Goal: Transaction & Acquisition: Subscribe to service/newsletter

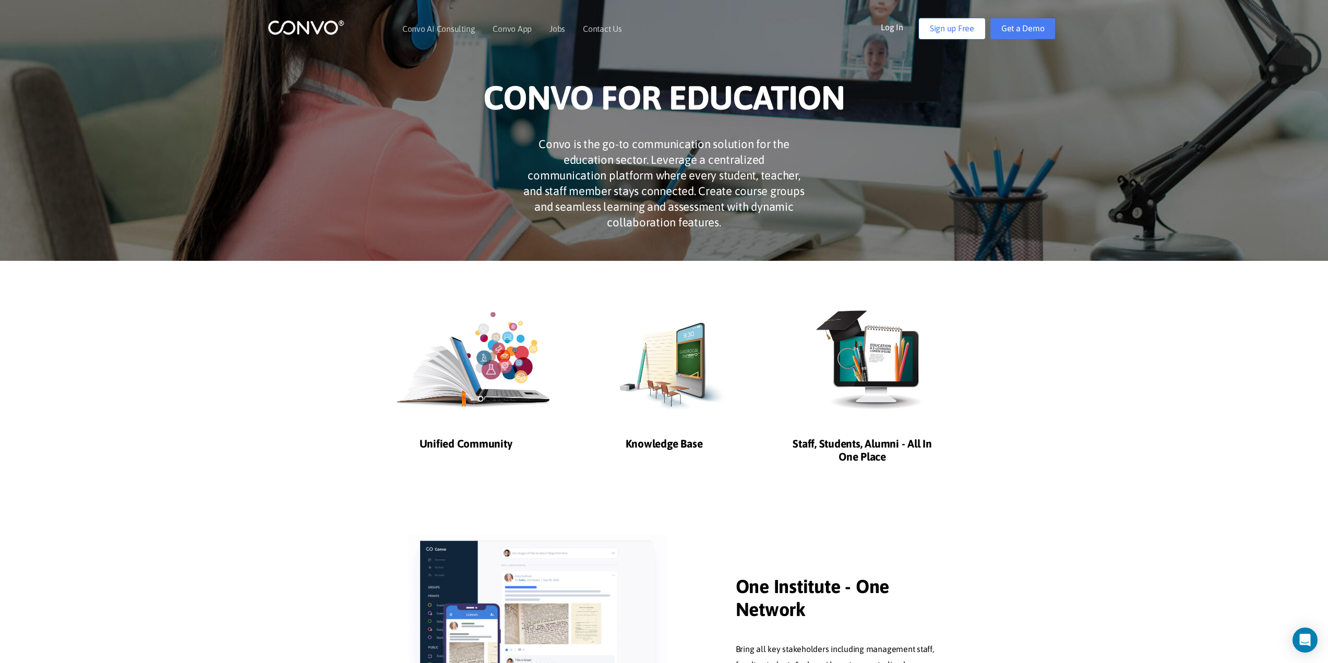
click at [945, 31] on link "Sign up Free" at bounding box center [952, 28] width 66 height 21
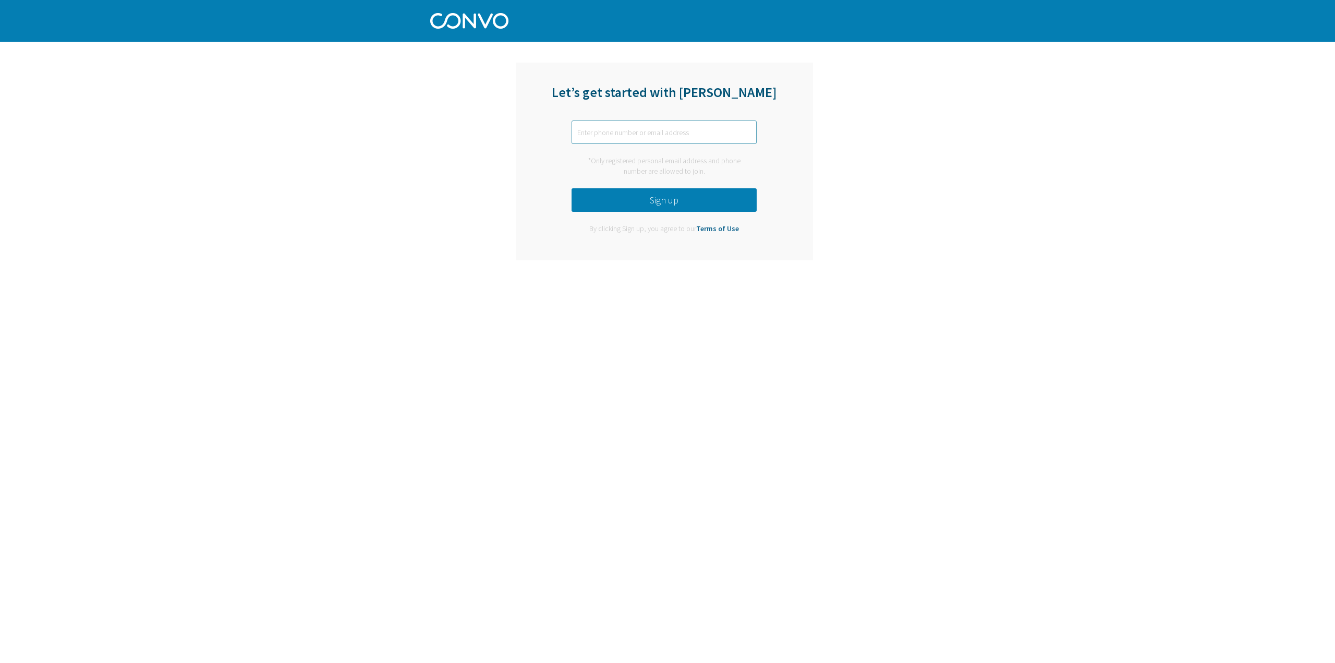
click at [611, 130] on input "text" at bounding box center [664, 131] width 185 height 23
type input "shawtyrose25@gmail.com"
click at [670, 200] on button "Sign up" at bounding box center [664, 199] width 185 height 23
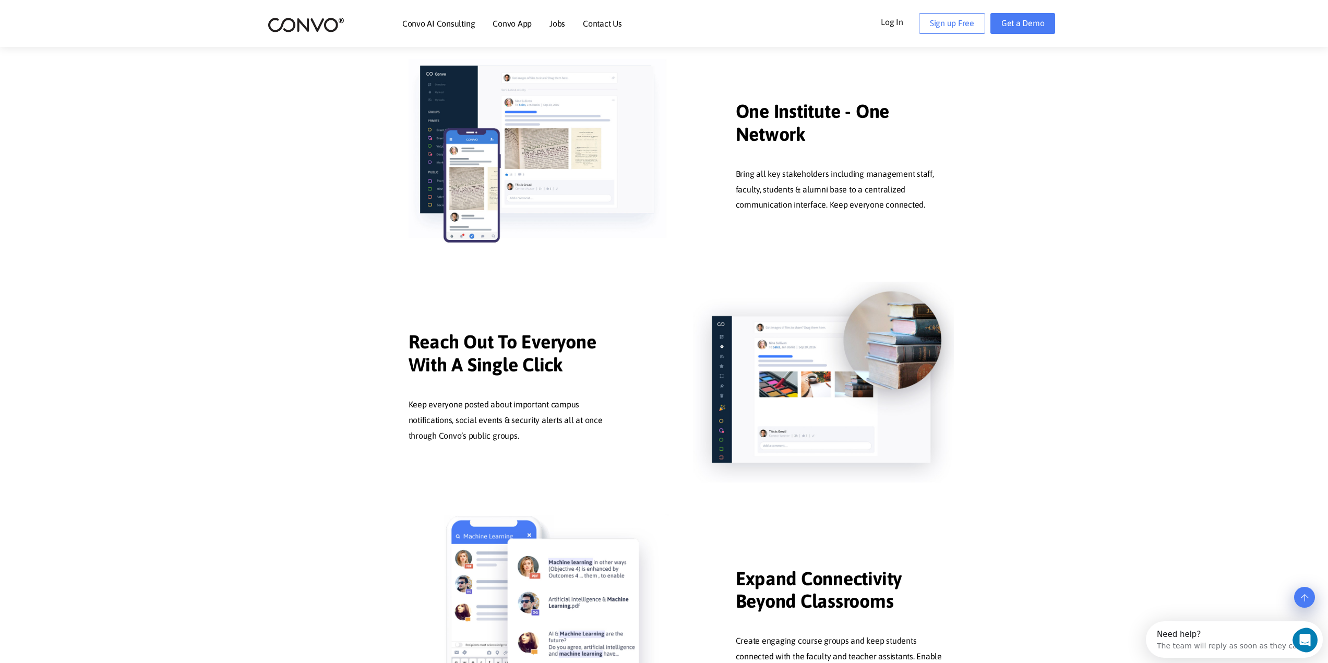
scroll to position [469, 0]
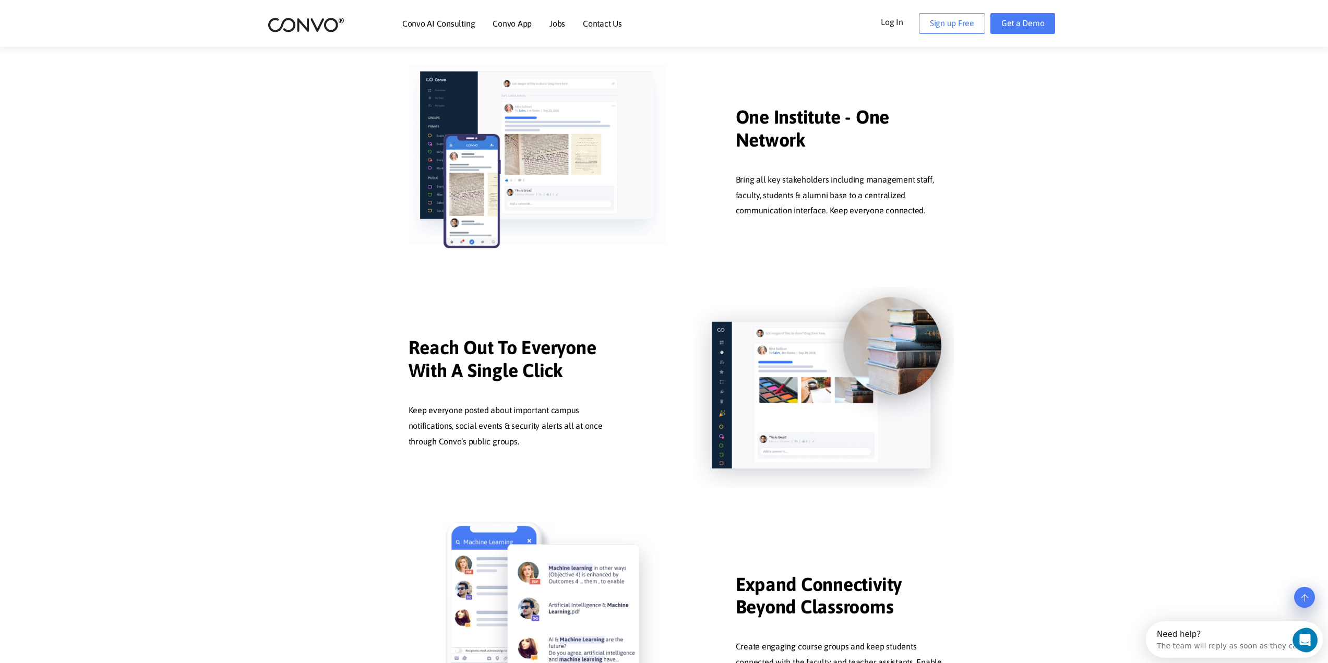
click at [294, 29] on img at bounding box center [306, 25] width 77 height 16
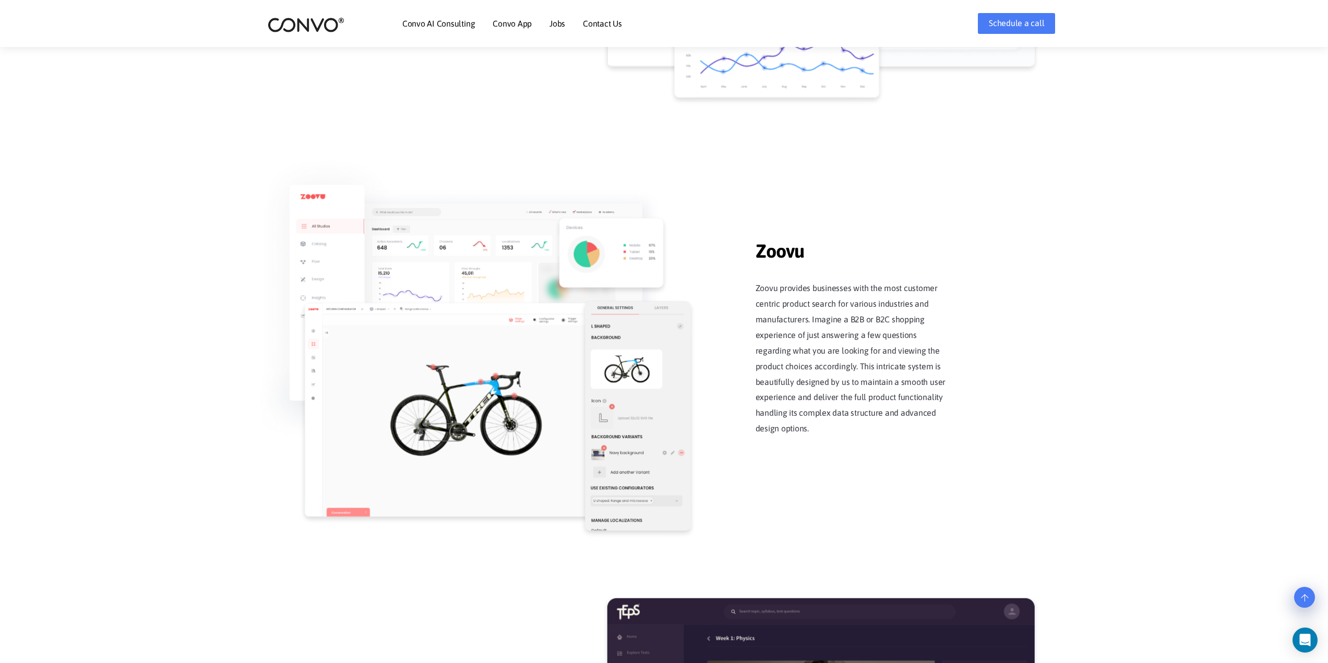
scroll to position [1200, 0]
